Goal: Find specific page/section: Find specific page/section

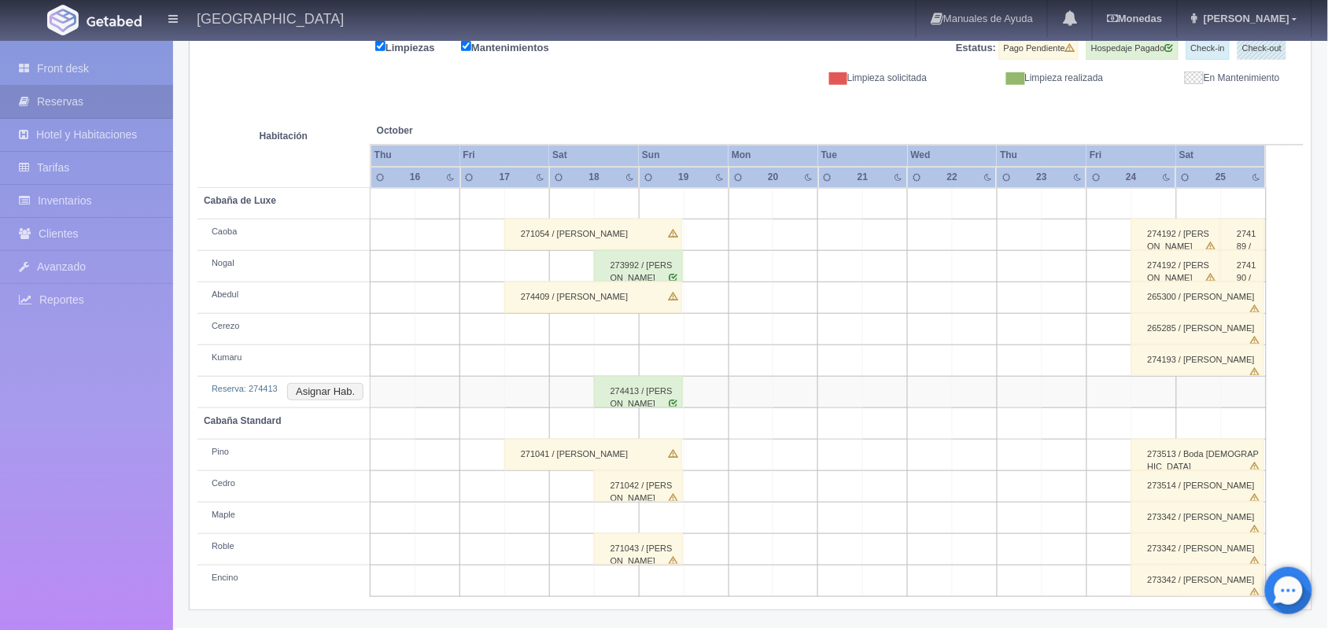
scroll to position [210, 0]
drag, startPoint x: 394, startPoint y: 162, endPoint x: 513, endPoint y: 182, distance: 120.4
click at [513, 182] on thead "Habitación October Oct Thu Fri Sat Sun Mon Tue Wed Thu 16 17 18 19 20 21 22" at bounding box center [750, 136] width 1106 height 102
click at [409, 158] on th "Thu" at bounding box center [415, 155] width 90 height 21
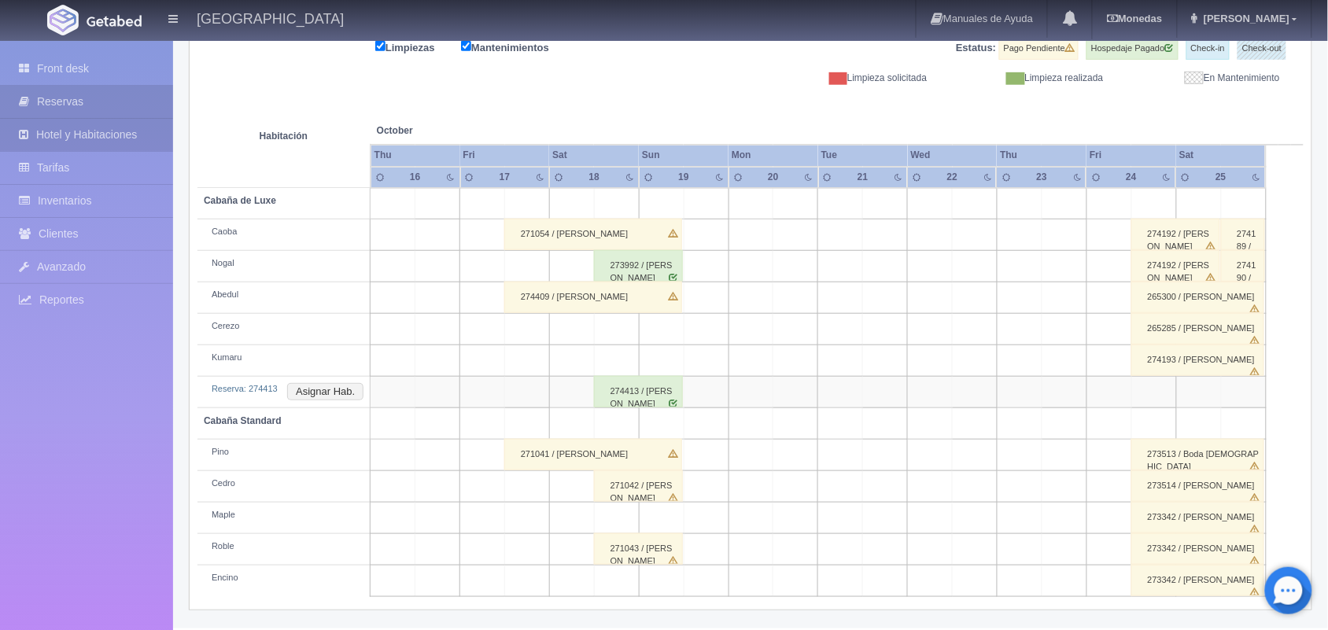
click at [109, 122] on link "Hotel y Habitaciones" at bounding box center [86, 135] width 173 height 32
